Goal: Navigation & Orientation: Find specific page/section

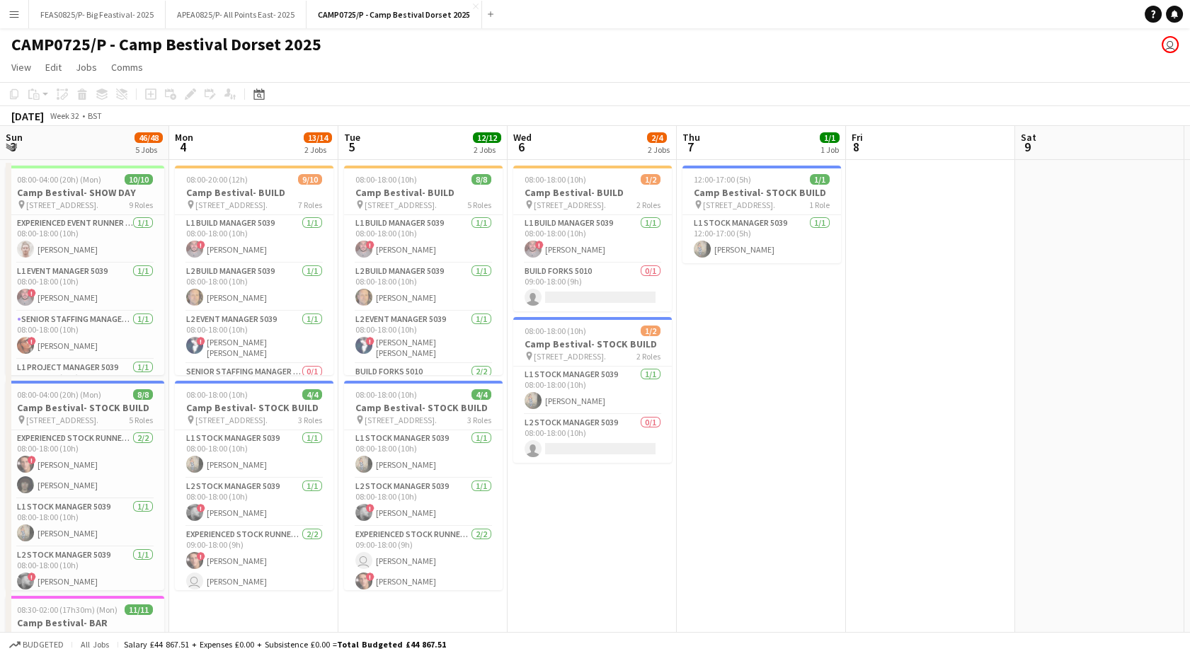
scroll to position [0, 292]
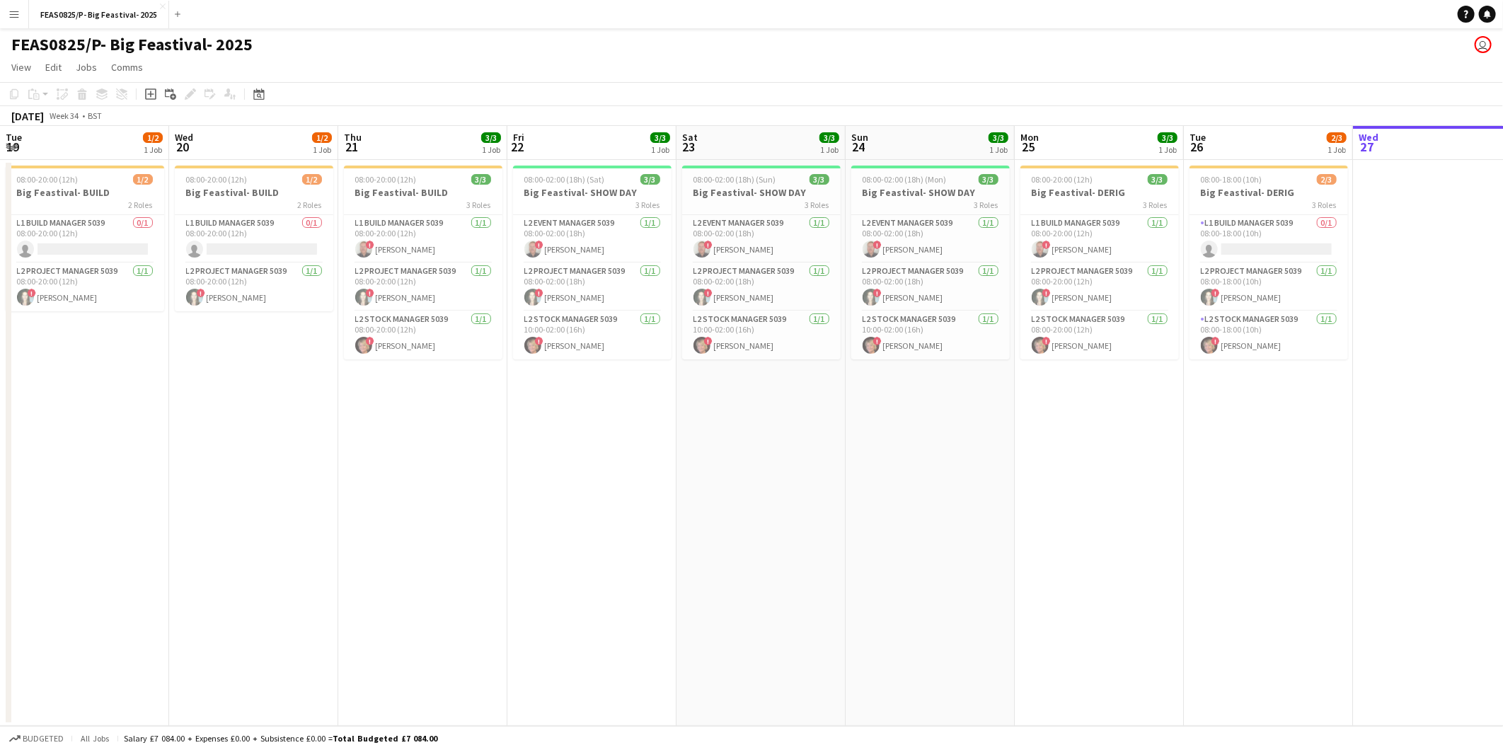
scroll to position [0, 486]
